Goal: Task Accomplishment & Management: Manage account settings

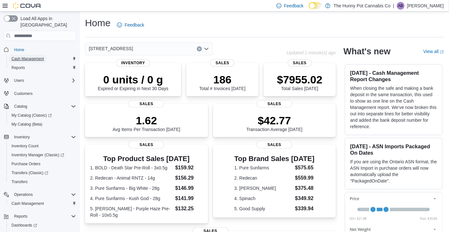
click at [46, 55] on link "Cash Management" at bounding box center [27, 59] width 37 height 8
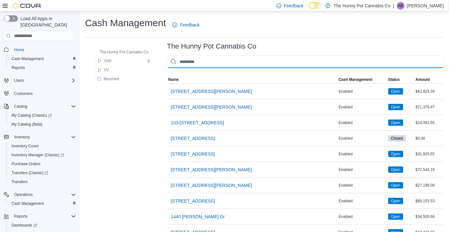
click at [195, 62] on input "This is a search bar. As you type, the results lower in the page will automatic…" at bounding box center [305, 61] width 277 height 13
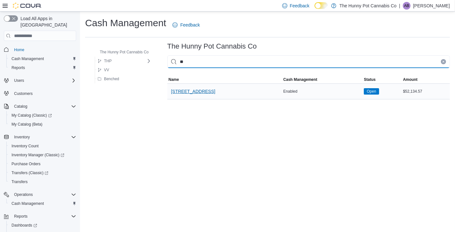
type input "**"
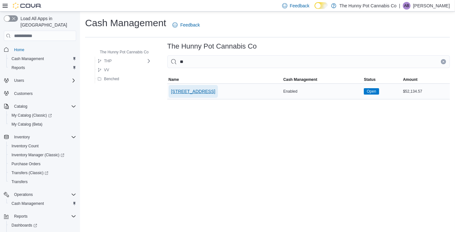
click at [191, 91] on span "[STREET_ADDRESS]" at bounding box center [193, 91] width 44 height 6
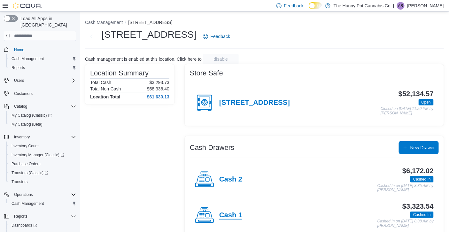
click at [231, 218] on h4 "Cash 1" at bounding box center [230, 215] width 23 height 8
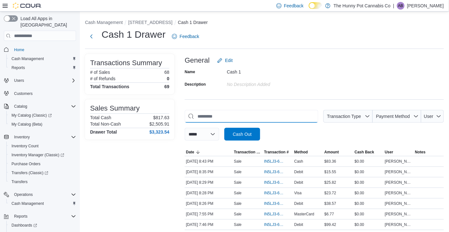
click at [250, 116] on input "This is a search bar. As you type, the results lower in the page will automatic…" at bounding box center [252, 116] width 134 height 13
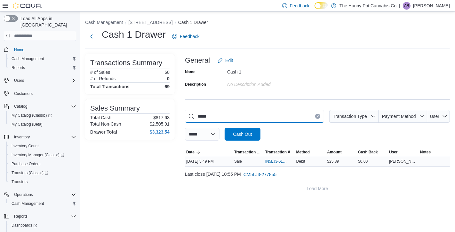
type input "*****"
click at [279, 162] on span "IN5LJ3-6143443" at bounding box center [276, 161] width 22 height 5
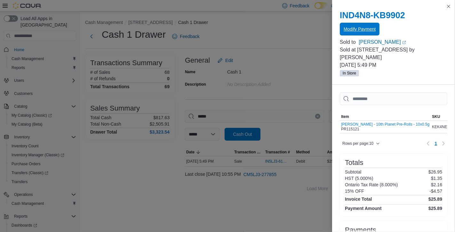
click at [366, 27] on span "Modify Payment" at bounding box center [360, 29] width 32 height 6
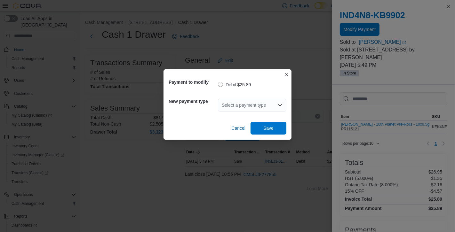
click at [254, 107] on div "Select a payment type" at bounding box center [252, 105] width 68 height 13
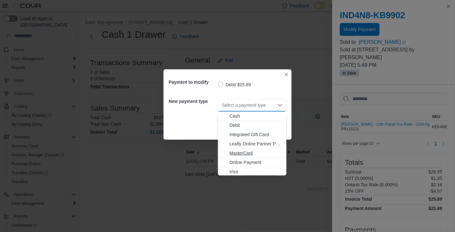
click at [252, 154] on span "MasterCard" at bounding box center [255, 153] width 53 height 6
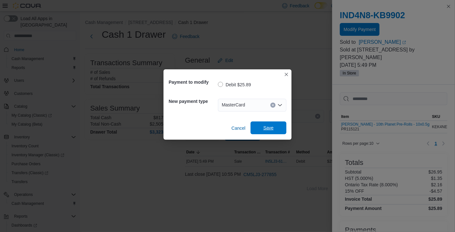
click at [265, 127] on span "Save" at bounding box center [268, 128] width 10 height 6
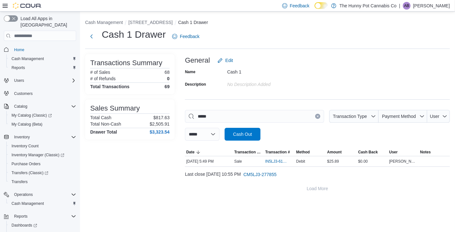
click at [317, 117] on icon "Clear input" at bounding box center [318, 117] width 2 height 2
type input "*****"
click at [283, 161] on span "IN5LJ3-6144429" at bounding box center [276, 161] width 22 height 5
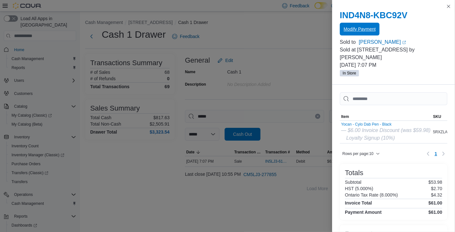
click at [357, 31] on span "Modify Payment" at bounding box center [360, 29] width 32 height 6
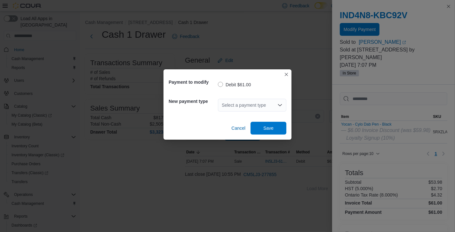
click at [242, 107] on div "Select a payment type" at bounding box center [252, 105] width 68 height 13
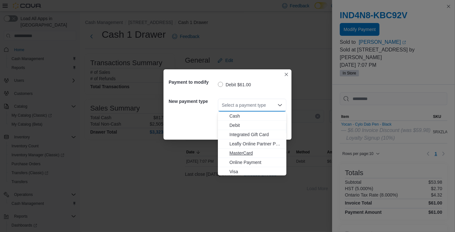
click at [250, 153] on span "MasterCard" at bounding box center [255, 153] width 53 height 6
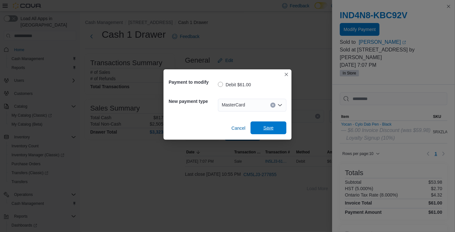
click at [274, 123] on span "Save" at bounding box center [268, 128] width 28 height 13
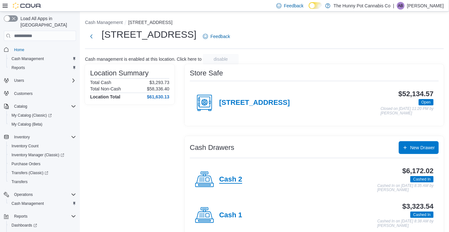
click at [228, 178] on h4 "Cash 2" at bounding box center [230, 180] width 23 height 8
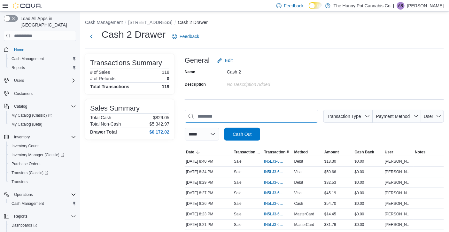
click at [225, 120] on input "This is a search bar. As you type, the results lower in the page will automatic…" at bounding box center [252, 116] width 134 height 13
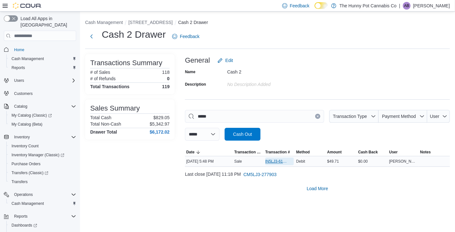
click at [274, 163] on span "IN5LJ3-6143420" at bounding box center [276, 161] width 22 height 5
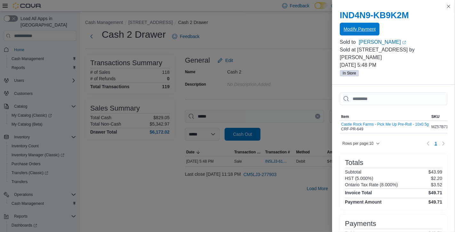
click at [361, 26] on span "Modify Payment" at bounding box center [360, 29] width 32 height 13
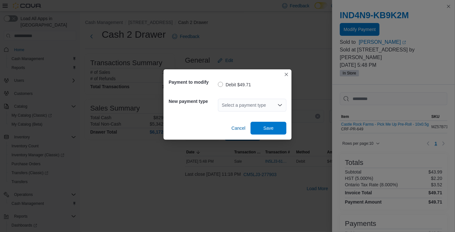
click at [274, 102] on div "Select a payment type" at bounding box center [252, 105] width 68 height 13
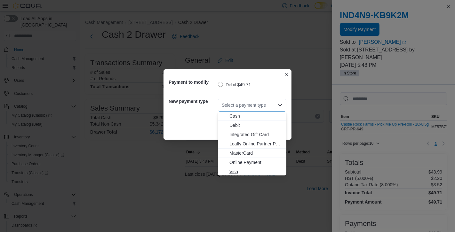
click at [241, 171] on span "Visa" at bounding box center [255, 172] width 53 height 6
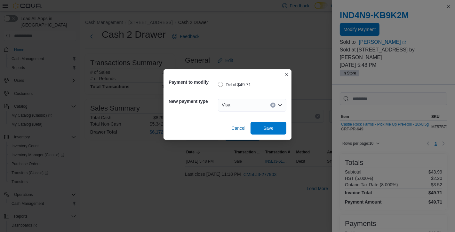
click at [262, 139] on div "Payment to modify Debit $49.71 New payment type Visa Combo box. Selected. Visa.…" at bounding box center [227, 104] width 128 height 70
click at [269, 128] on span "Save" at bounding box center [268, 128] width 10 height 6
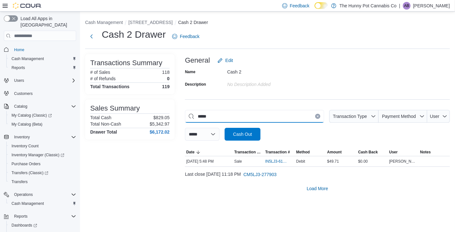
click at [294, 114] on input "*****" at bounding box center [254, 116] width 139 height 13
type input "*****"
click at [267, 161] on span "IN5LJ3-6145345" at bounding box center [276, 161] width 22 height 5
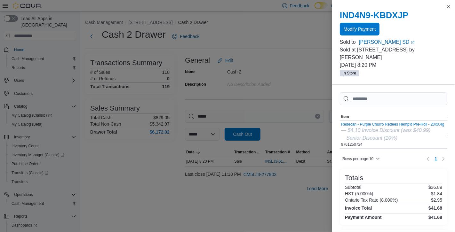
click at [352, 32] on span "Modify Payment" at bounding box center [360, 29] width 32 height 6
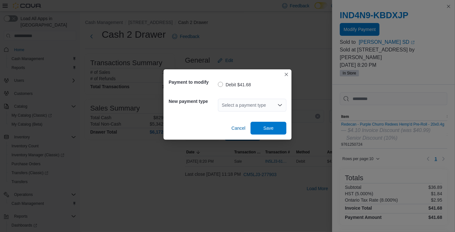
click at [243, 106] on div "Select a payment type" at bounding box center [252, 105] width 68 height 13
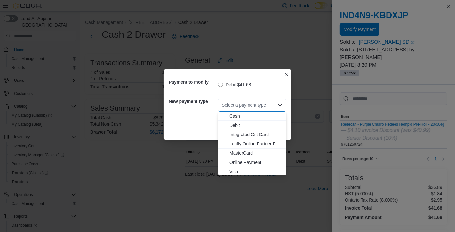
click at [236, 168] on button "Visa" at bounding box center [252, 171] width 68 height 9
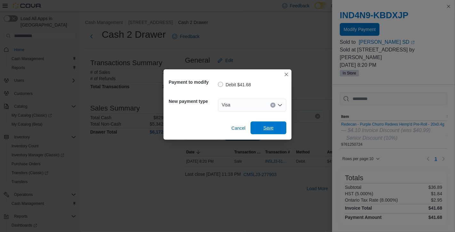
click at [276, 128] on span "Save" at bounding box center [268, 128] width 28 height 13
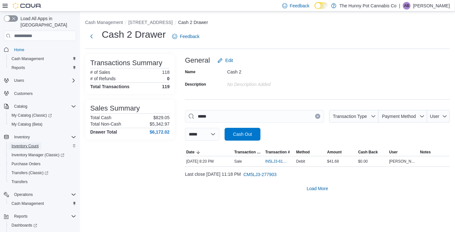
click at [31, 144] on span "Inventory Count" at bounding box center [25, 146] width 27 height 5
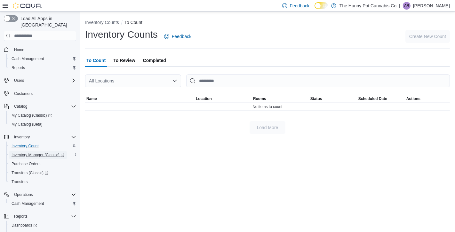
click at [40, 153] on span "Inventory Manager (Classic)" at bounding box center [38, 155] width 53 height 5
